Goal: Task Accomplishment & Management: Use online tool/utility

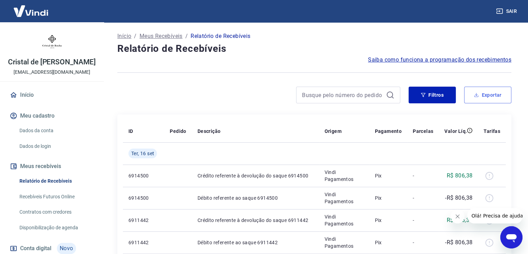
click at [492, 92] on button "Exportar" at bounding box center [487, 94] width 47 height 17
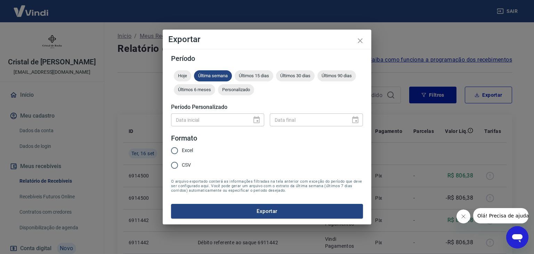
click at [267, 81] on div "Hoje Última semana Últimos 15 dias Últimos 30 dias Últimos 90 dias Últimos 6 me…" at bounding box center [267, 84] width 192 height 28
click at [267, 74] on span "Últimos 15 dias" at bounding box center [253, 75] width 39 height 5
click at [294, 75] on span "Últimos 30 dias" at bounding box center [295, 75] width 39 height 5
click at [276, 75] on div "Hoje Última semana Últimos 15 dias Últimos 30 dias Últimos 90 dias Últimos 6 me…" at bounding box center [267, 84] width 192 height 28
click at [232, 112] on div "Data inicial Data inicial Data final Data final" at bounding box center [267, 118] width 192 height 17
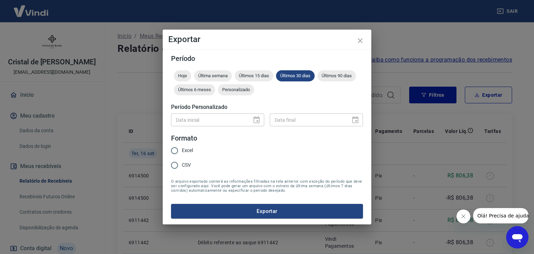
click at [252, 117] on div "Data inicial" at bounding box center [217, 119] width 93 height 13
click at [256, 119] on div "Data inicial" at bounding box center [217, 119] width 93 height 13
click at [250, 93] on div "Personalizado" at bounding box center [236, 89] width 36 height 11
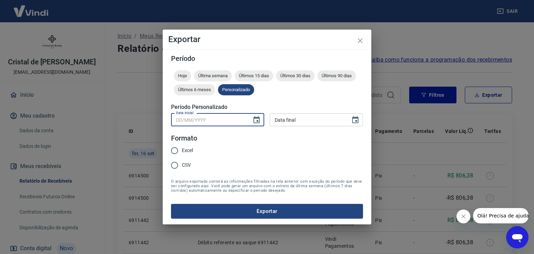
click at [242, 118] on input "Data inicial" at bounding box center [209, 119] width 76 height 13
type input "DD/MM/YYYY"
click at [257, 120] on icon "Choose date" at bounding box center [256, 119] width 6 height 7
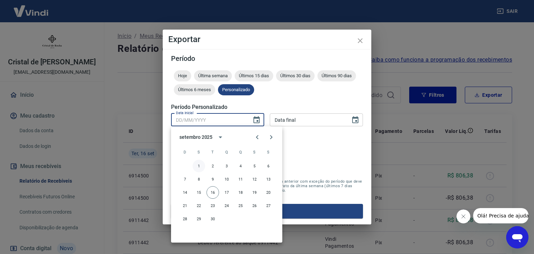
click at [199, 166] on button "1" at bounding box center [198, 165] width 13 height 13
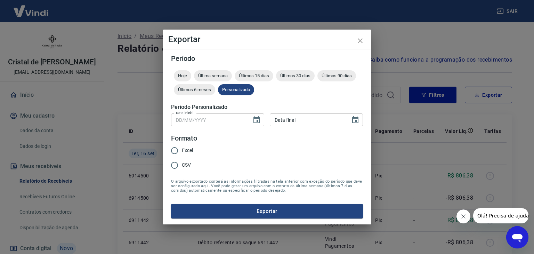
type input "01/09/2025"
drag, startPoint x: 353, startPoint y: 118, endPoint x: 338, endPoint y: 122, distance: 15.8
click at [353, 118] on icon "Choose date" at bounding box center [355, 119] width 6 height 7
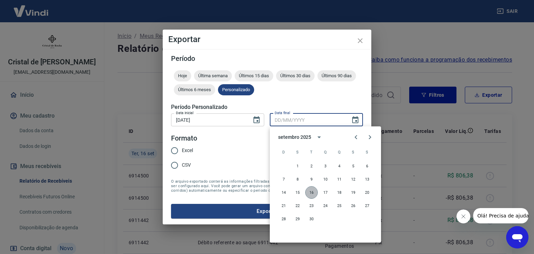
click at [313, 192] on button "16" at bounding box center [311, 192] width 13 height 13
type input "16/09/2025"
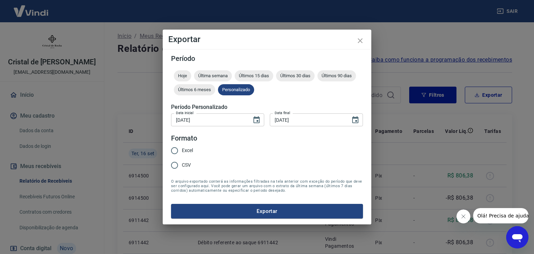
click at [175, 147] on input "Excel" at bounding box center [174, 150] width 15 height 15
radio input "true"
click at [248, 214] on button "Exportar" at bounding box center [267, 211] width 192 height 15
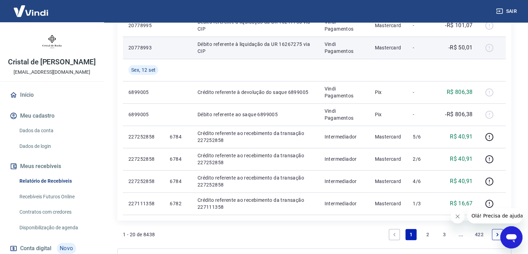
scroll to position [514, 0]
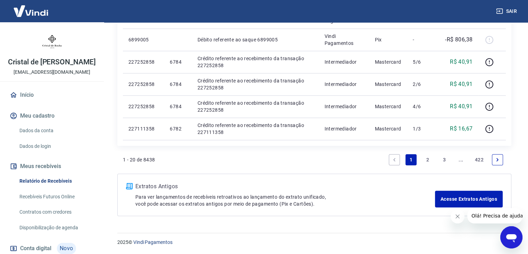
drag, startPoint x: 446, startPoint y: 160, endPoint x: 437, endPoint y: 157, distance: 9.4
click at [446, 160] on link "3" at bounding box center [444, 159] width 11 height 11
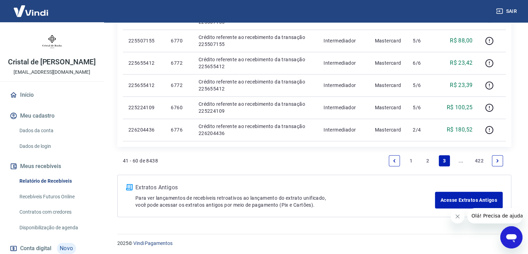
scroll to position [492, 0]
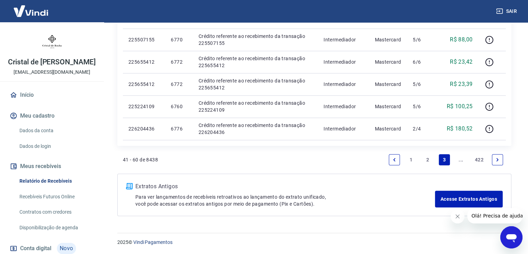
click at [463, 160] on link "..." at bounding box center [461, 159] width 11 height 11
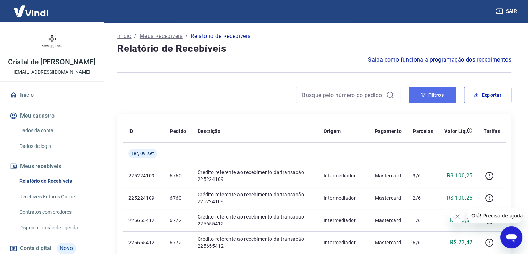
click at [426, 92] on button "Filtros" at bounding box center [432, 94] width 47 height 17
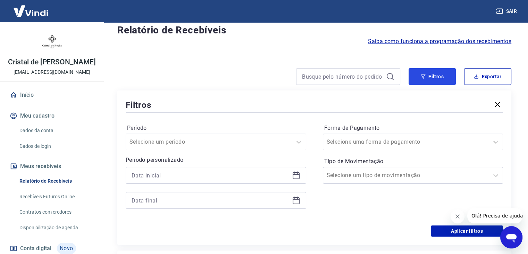
scroll to position [35, 0]
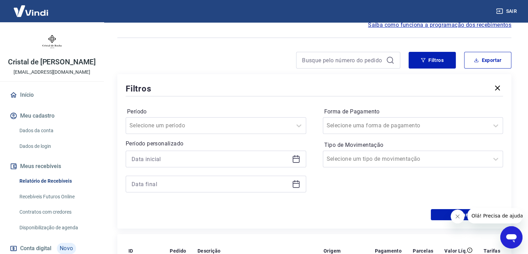
drag, startPoint x: 297, startPoint y: 156, endPoint x: 292, endPoint y: 156, distance: 4.6
click at [297, 156] on icon at bounding box center [296, 159] width 8 height 8
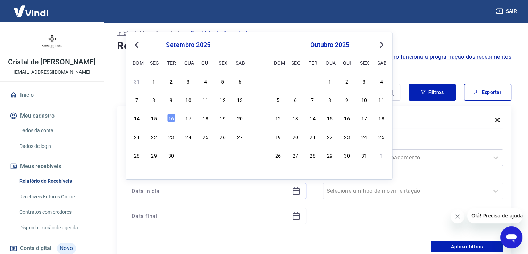
scroll to position [0, 0]
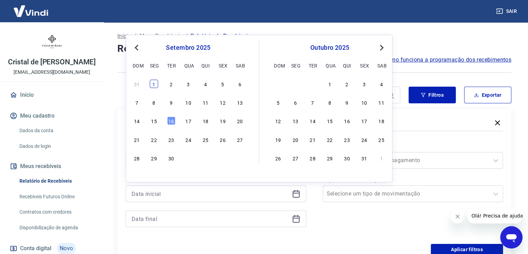
click at [155, 82] on div "1" at bounding box center [154, 84] width 8 height 8
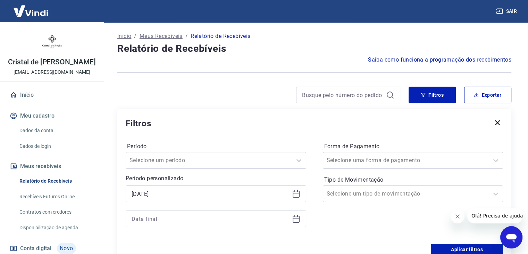
type input "01/09/2025"
click at [305, 217] on div at bounding box center [216, 218] width 181 height 17
click at [298, 218] on icon at bounding box center [296, 217] width 7 height 1
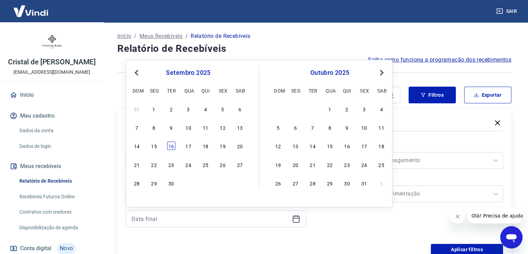
click at [171, 144] on div "16" at bounding box center [171, 145] width 8 height 8
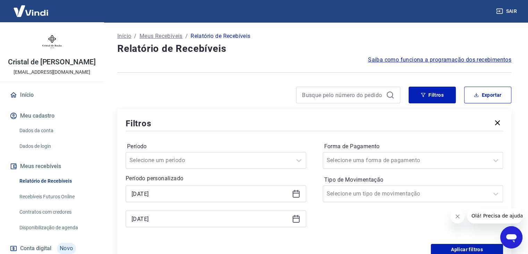
type input "16/09/2025"
click at [384, 194] on input "Tipo de Movimentação" at bounding box center [362, 193] width 70 height 8
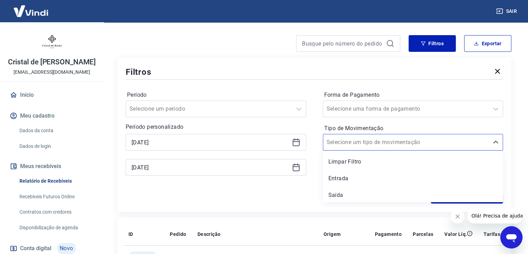
scroll to position [71, 0]
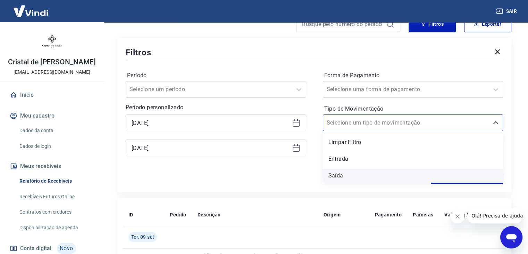
click at [331, 175] on div "Saída" at bounding box center [413, 175] width 181 height 14
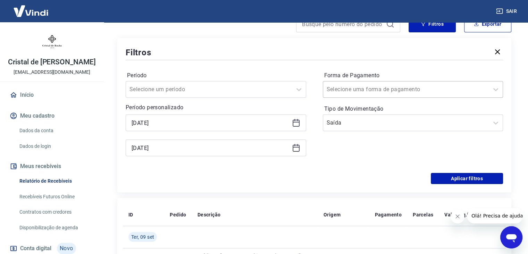
click at [339, 87] on input "Forma de Pagamento" at bounding box center [362, 89] width 70 height 8
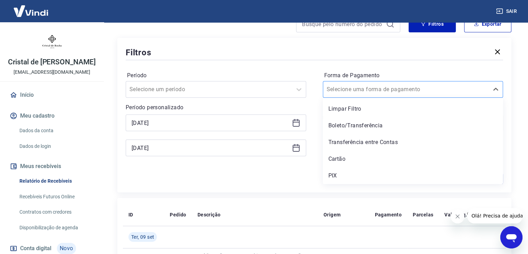
click at [339, 87] on input "Forma de Pagamento" at bounding box center [362, 89] width 70 height 8
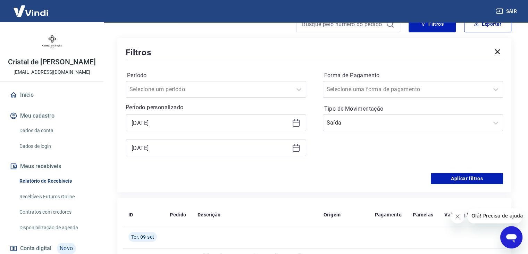
click at [310, 59] on div at bounding box center [315, 59] width 378 height 3
click at [463, 178] on button "Aplicar filtros" at bounding box center [467, 178] width 72 height 11
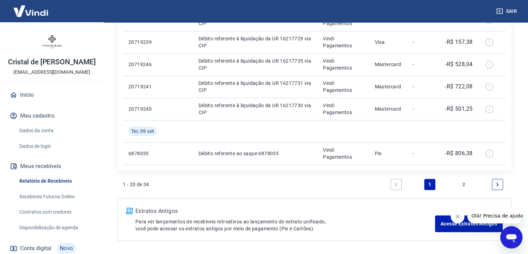
scroll to position [580, 0]
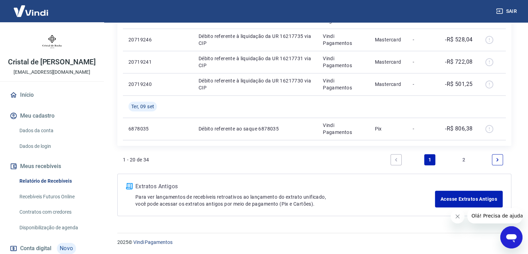
click at [464, 159] on link "2" at bounding box center [464, 159] width 11 height 11
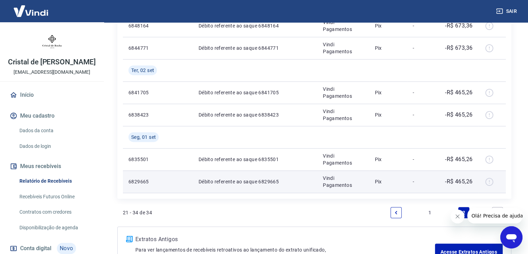
scroll to position [469, 0]
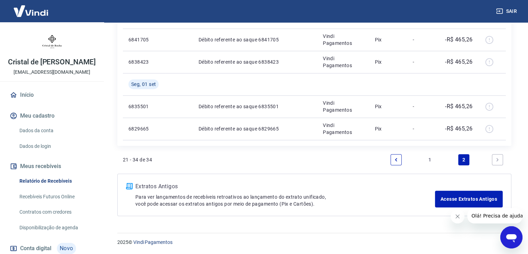
drag, startPoint x: 429, startPoint y: 156, endPoint x: 299, endPoint y: 140, distance: 131.0
click at [429, 156] on link "1" at bounding box center [429, 159] width 11 height 11
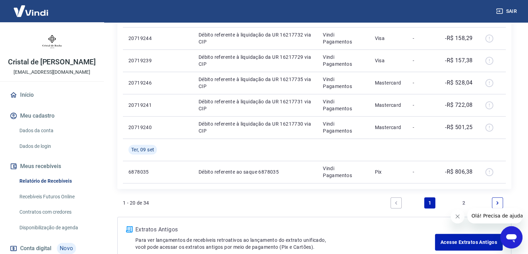
scroll to position [580, 0]
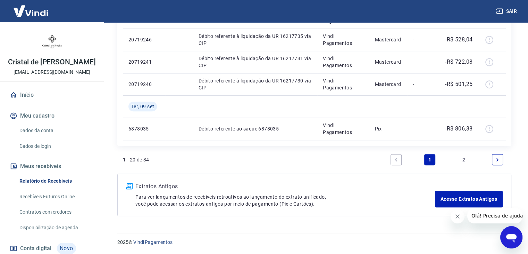
click at [467, 162] on link "2" at bounding box center [464, 159] width 11 height 11
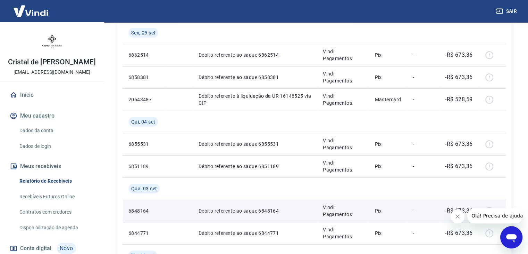
scroll to position [243, 0]
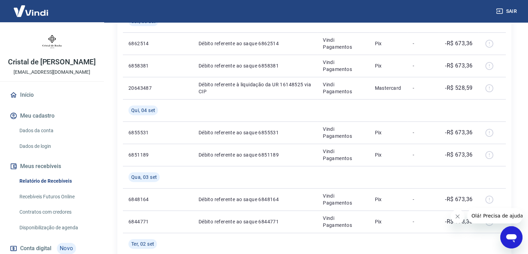
click at [519, 212] on button "Olá! Precisa de ajuda?" at bounding box center [499, 215] width 63 height 15
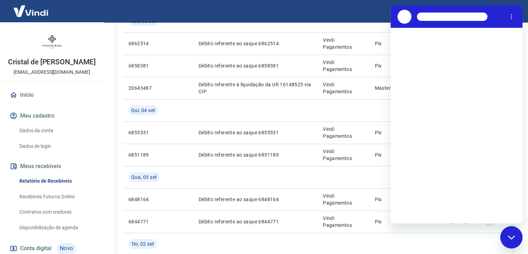
scroll to position [0, 0]
click at [520, 208] on div "Carregando conversa" at bounding box center [457, 125] width 132 height 195
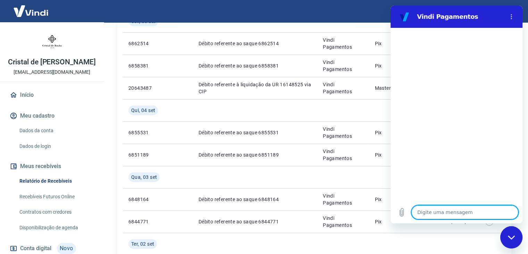
click at [514, 238] on icon "Fechar janela de mensagens" at bounding box center [511, 237] width 7 height 5
type textarea "x"
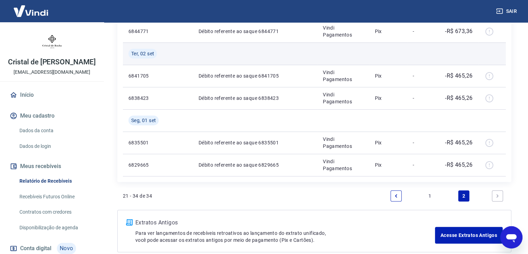
scroll to position [452, 0]
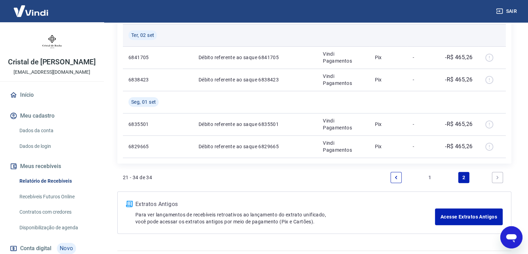
click at [364, 32] on td at bounding box center [343, 35] width 52 height 22
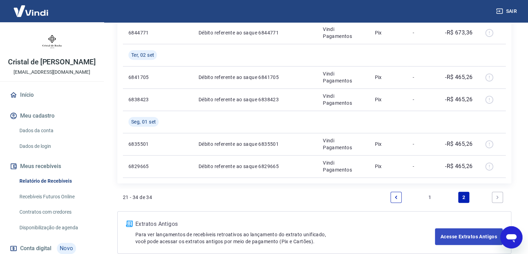
scroll to position [469, 0]
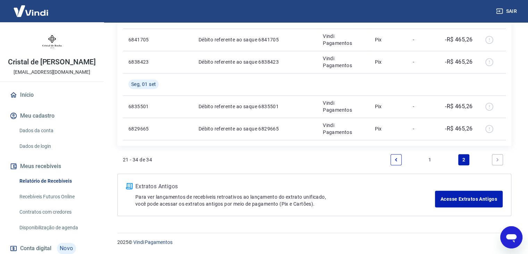
click at [432, 160] on link "1" at bounding box center [429, 159] width 11 height 11
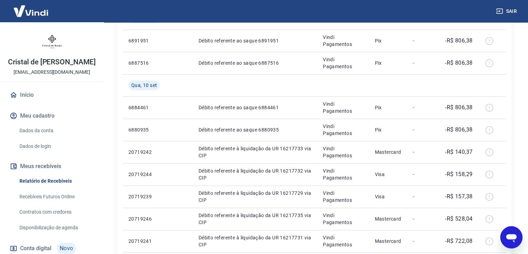
scroll to position [511, 0]
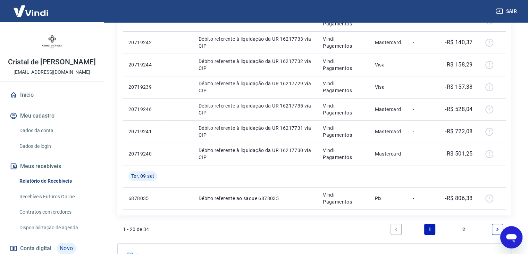
drag, startPoint x: 467, startPoint y: 231, endPoint x: 463, endPoint y: 230, distance: 3.9
click at [467, 231] on link "2" at bounding box center [464, 228] width 11 height 11
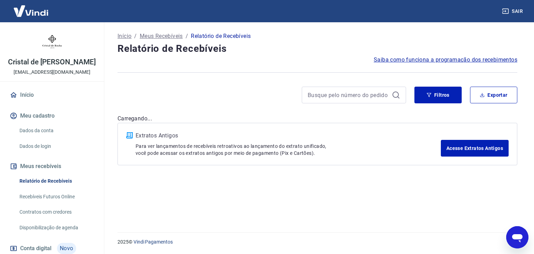
click at [463, 230] on main "Início / Meus Recebíveis / Relatório de Recebíveis Relatório de Recebíveis Saib…" at bounding box center [317, 137] width 433 height 231
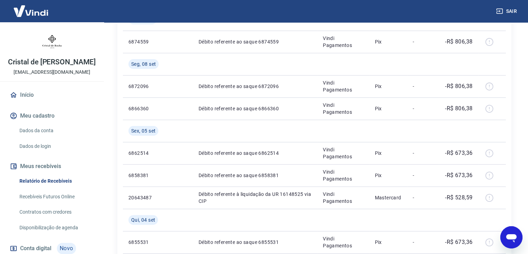
scroll to position [139, 0]
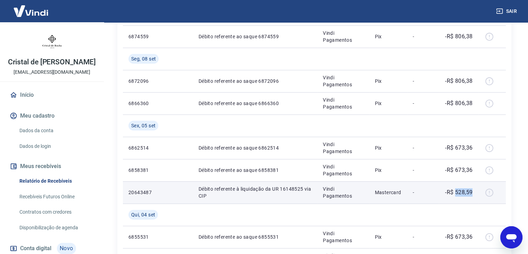
drag, startPoint x: 474, startPoint y: 191, endPoint x: 456, endPoint y: 192, distance: 18.4
click at [456, 192] on td "-R$ 528,59" at bounding box center [458, 192] width 39 height 22
copy p "528,59"
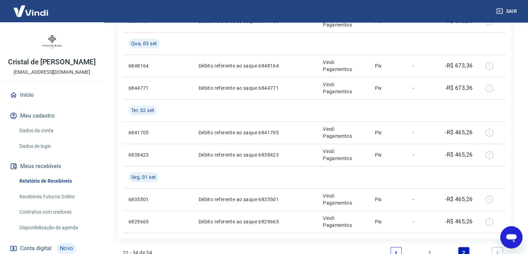
scroll to position [417, 0]
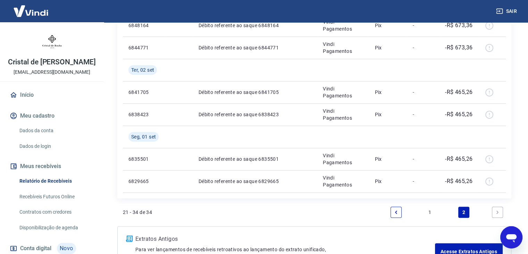
drag, startPoint x: 431, startPoint y: 212, endPoint x: 283, endPoint y: 134, distance: 166.6
click at [431, 212] on link "1" at bounding box center [429, 211] width 11 height 11
